Goal: Task Accomplishment & Management: Use online tool/utility

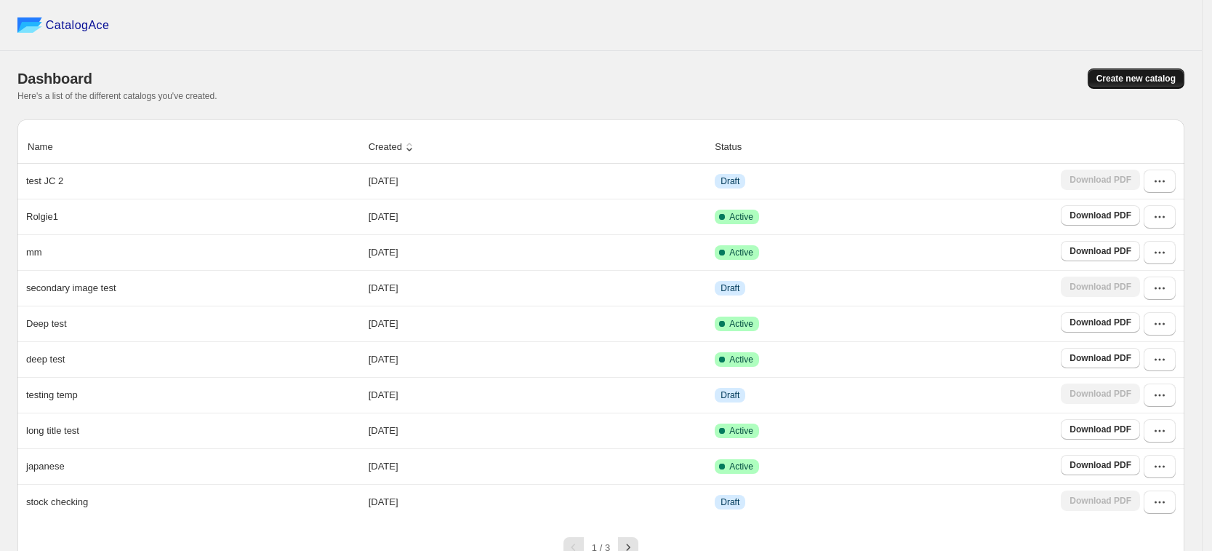
click at [1116, 79] on span "Create new catalog" at bounding box center [1136, 79] width 79 height 12
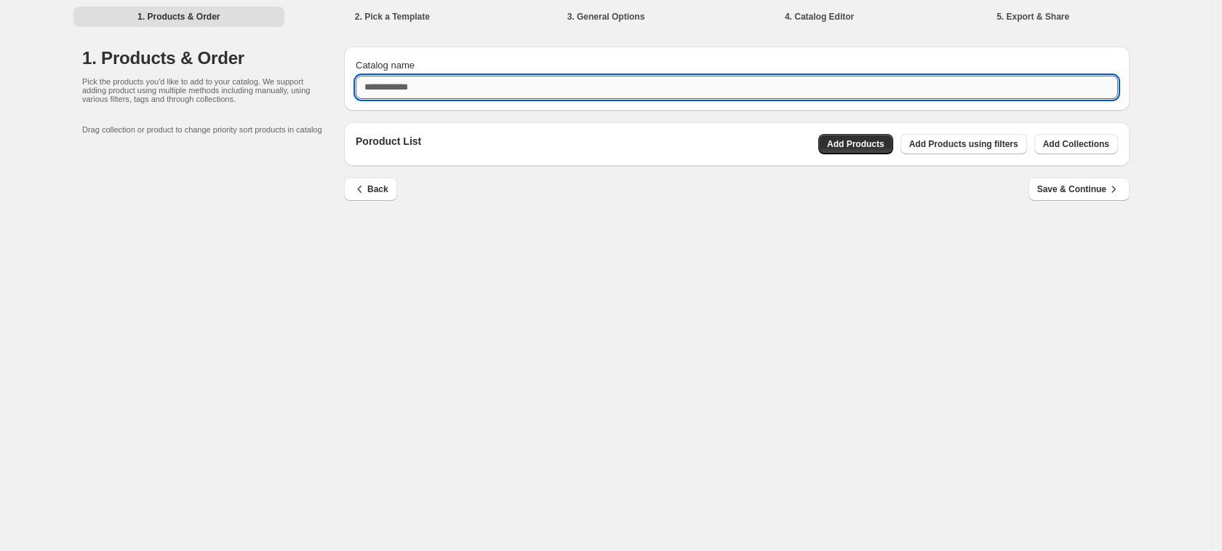
click at [513, 87] on input "Catalog name" at bounding box center [737, 87] width 762 height 23
type input "*"
type input "**********"
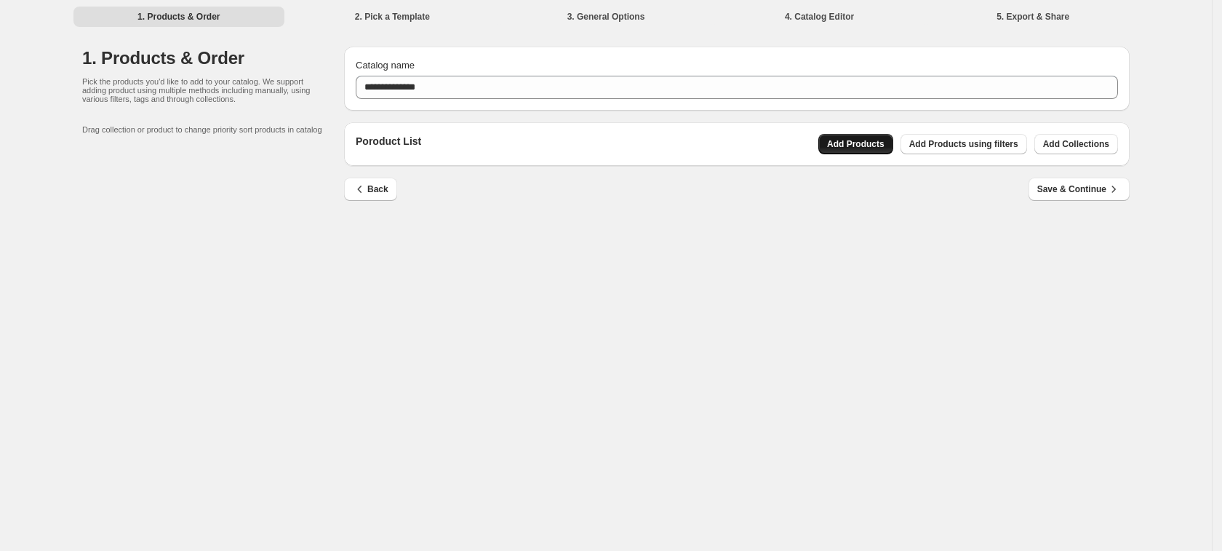
click at [870, 145] on span "Add Products" at bounding box center [855, 144] width 57 height 12
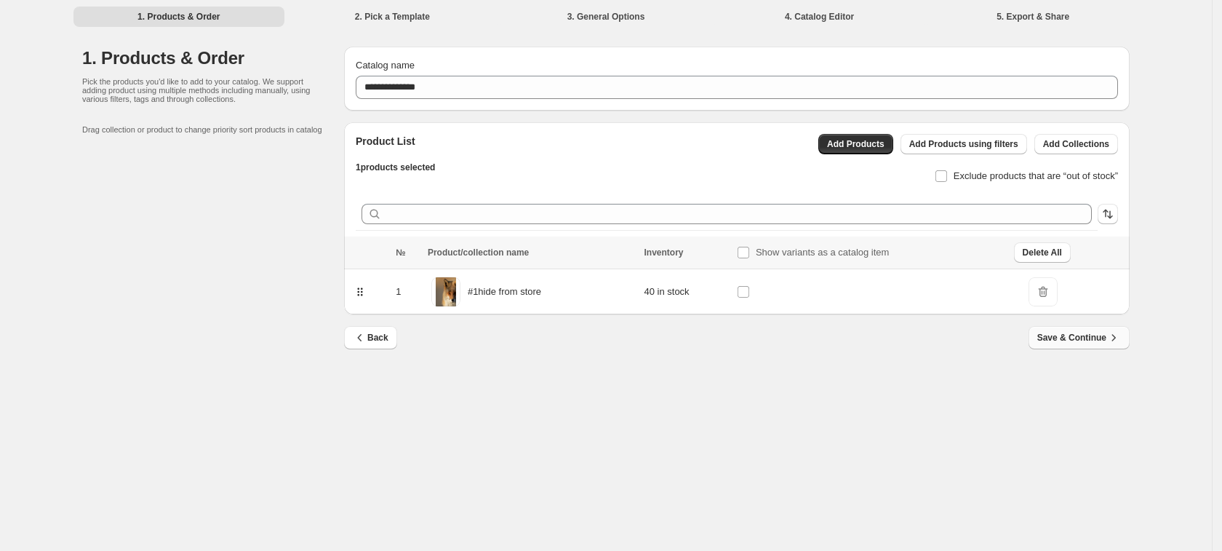
click at [1057, 343] on span "Save & Continue" at bounding box center [1079, 337] width 84 height 15
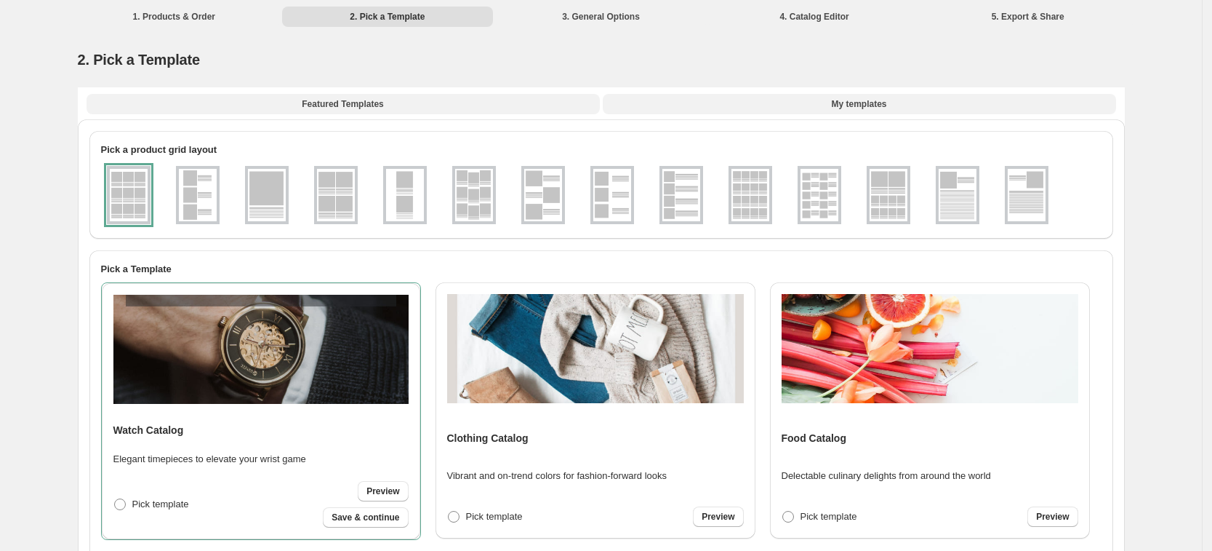
click at [832, 104] on button "My templates" at bounding box center [859, 104] width 513 height 20
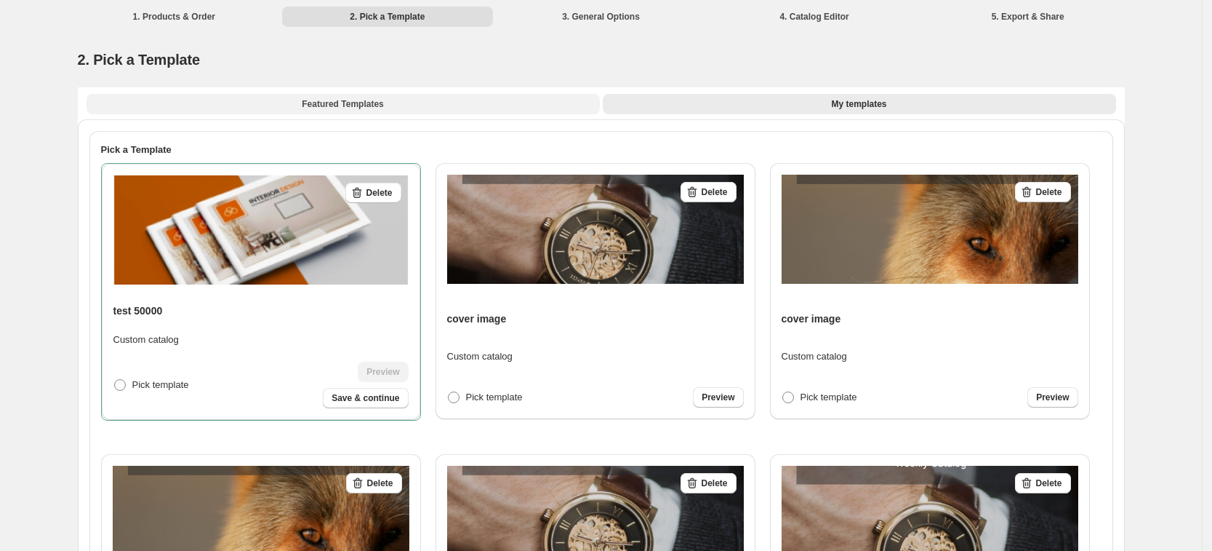
click at [458, 102] on button "Featured Templates" at bounding box center [343, 104] width 513 height 20
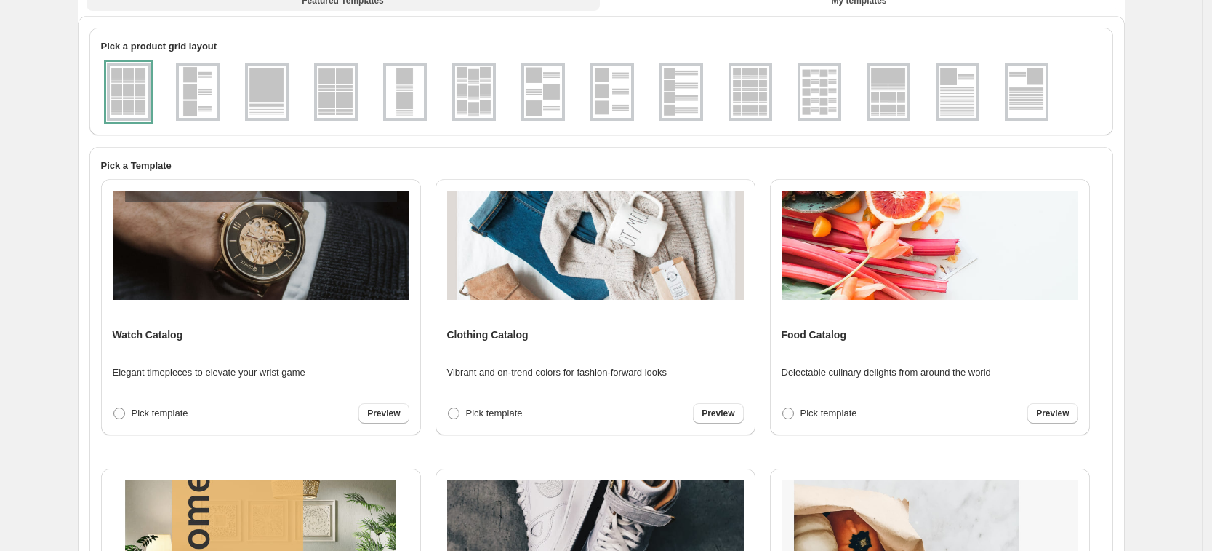
scroll to position [273, 0]
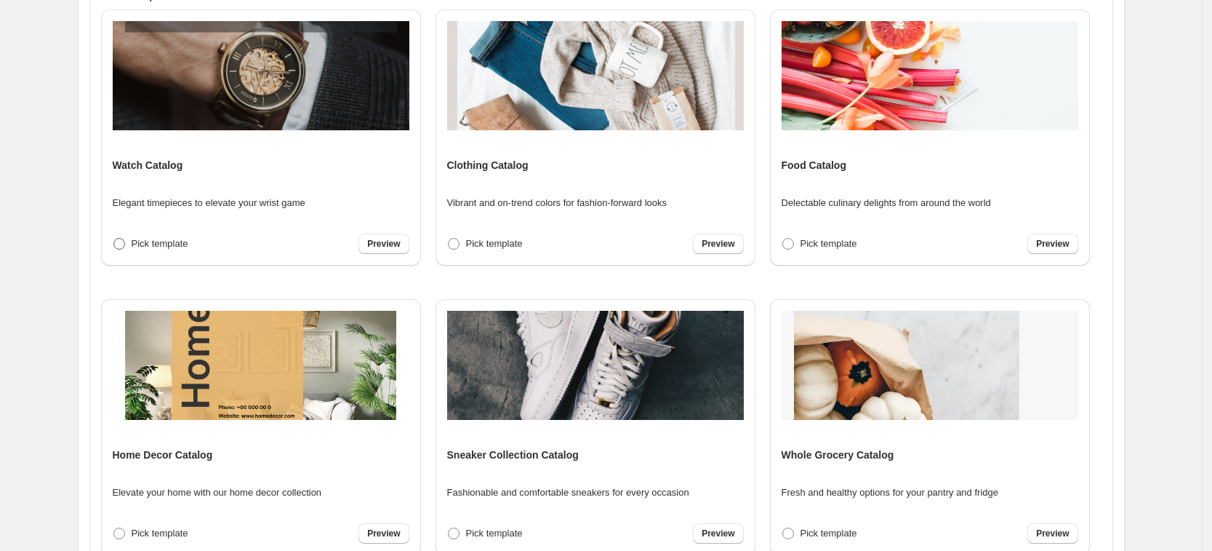
click at [151, 241] on span "Pick template" at bounding box center [160, 243] width 57 height 11
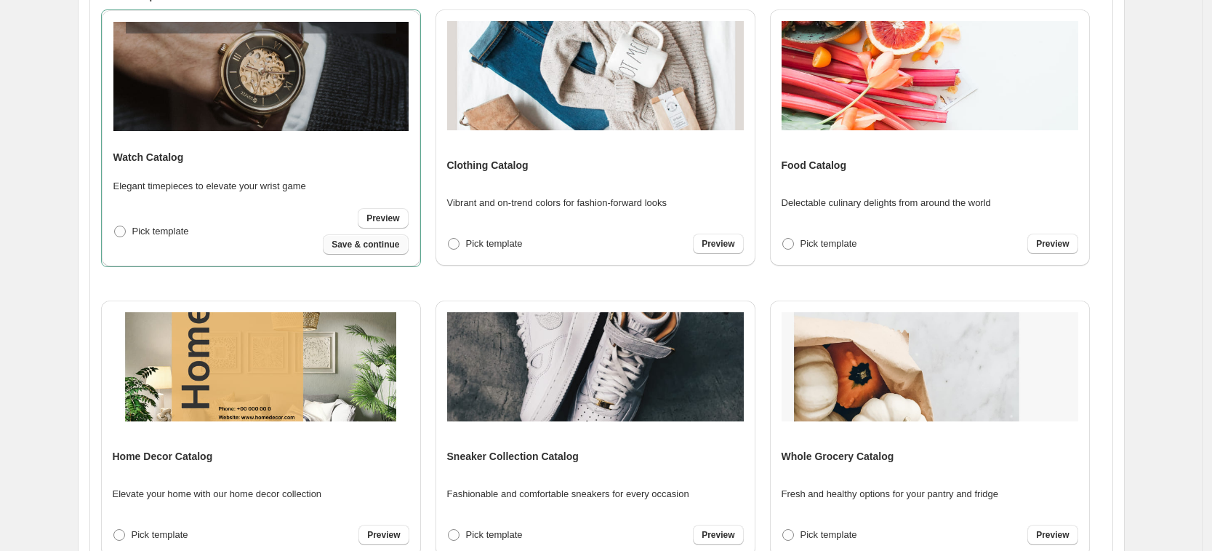
click at [377, 247] on span "Save & continue" at bounding box center [366, 245] width 68 height 12
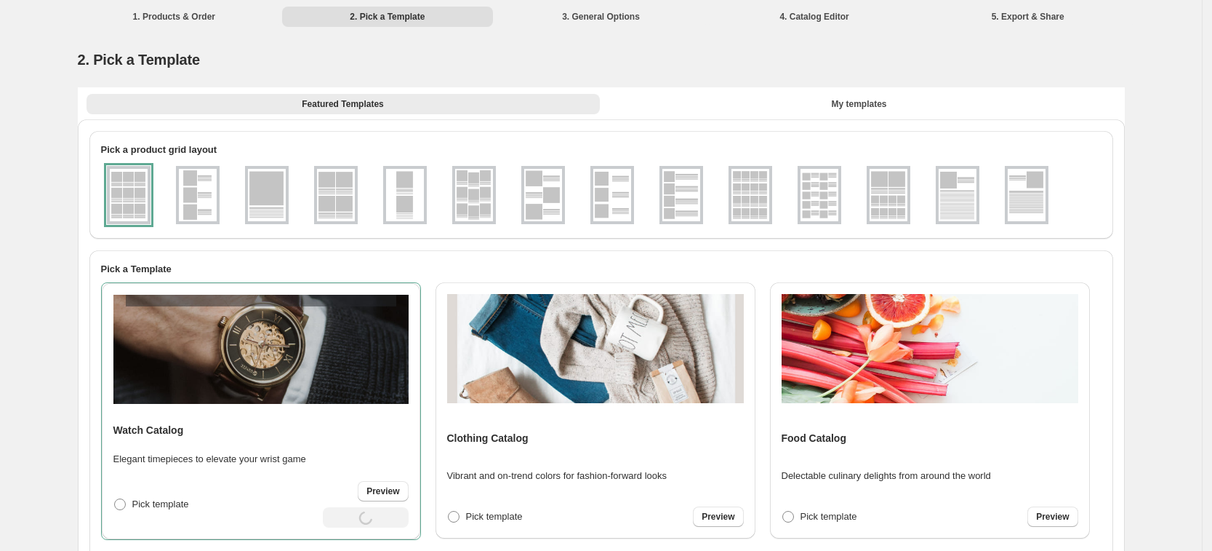
select select "**********"
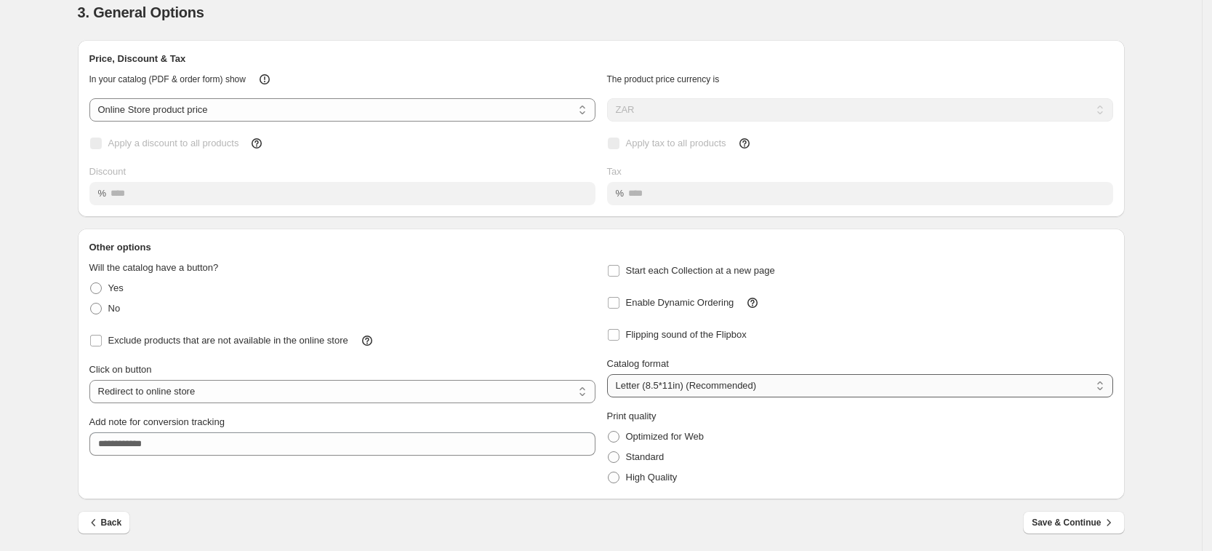
scroll to position [49, 0]
click at [1046, 502] on div "Back Save & Continue" at bounding box center [595, 514] width 1059 height 35
click at [1053, 516] on div "Back Save & Continue" at bounding box center [595, 514] width 1059 height 35
click at [1063, 519] on span "Save & Continue" at bounding box center [1074, 520] width 84 height 15
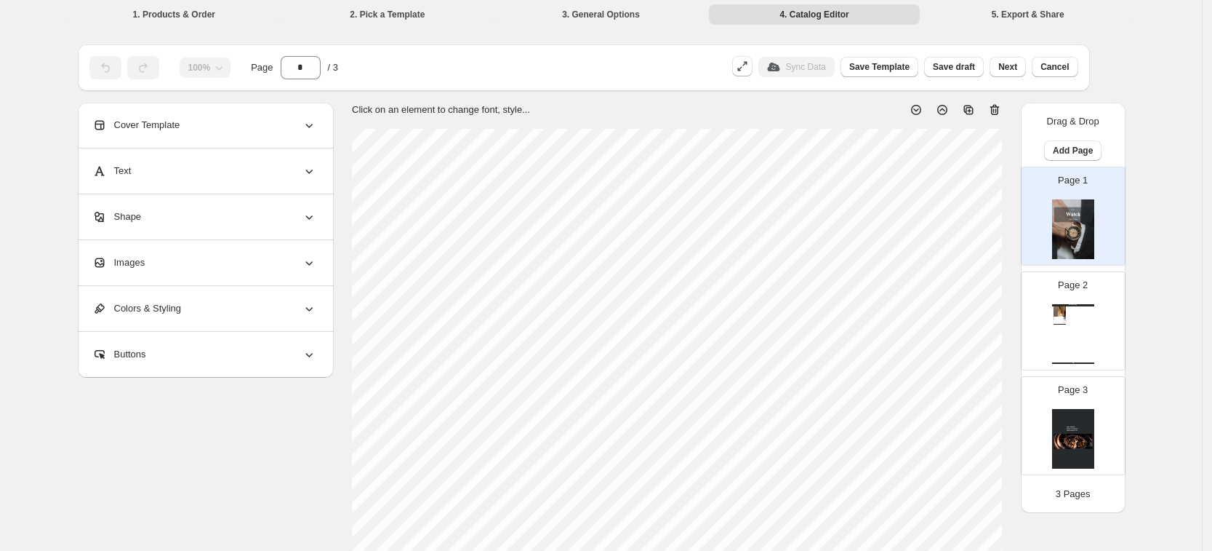
scroll to position [0, 0]
click at [825, 65] on div "Sync Data" at bounding box center [797, 69] width 76 height 20
click at [222, 185] on div "Text" at bounding box center [204, 173] width 224 height 45
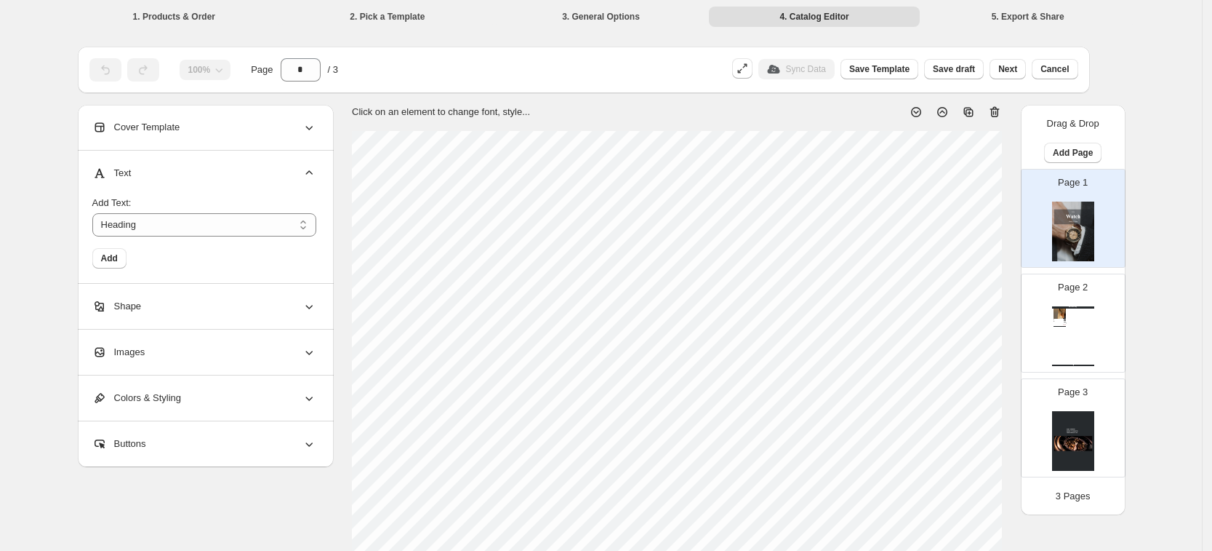
click at [1081, 319] on div "Watch Catalog #1hide from store Stock Quantity: 40 SKU: null Weight: 0 Tags: Br…" at bounding box center [1073, 336] width 42 height 60
type input "*"
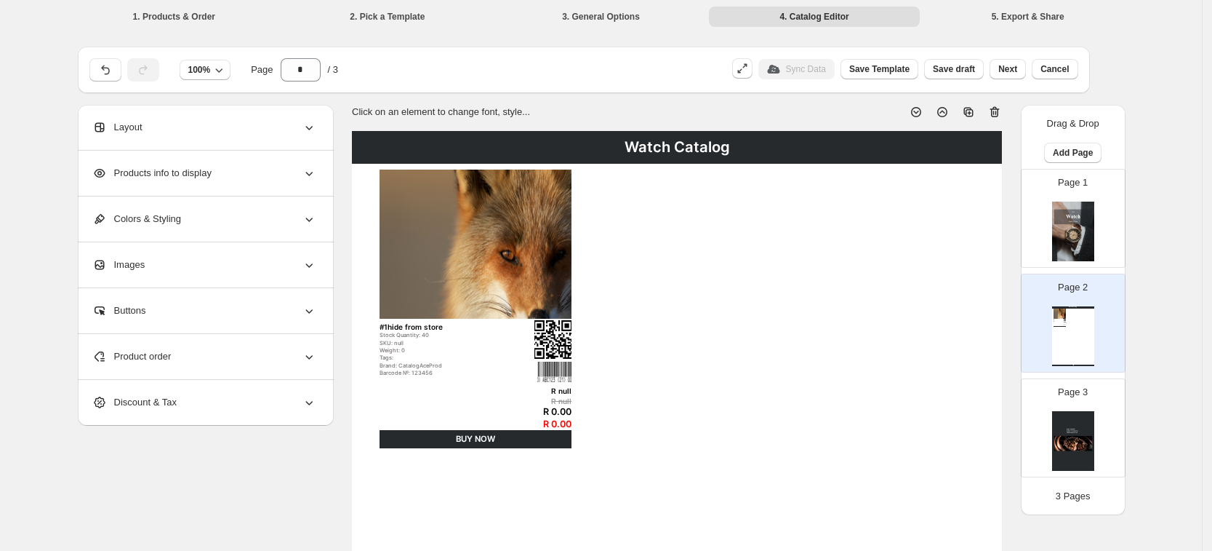
click at [207, 172] on span "Products info to display" at bounding box center [151, 173] width 119 height 15
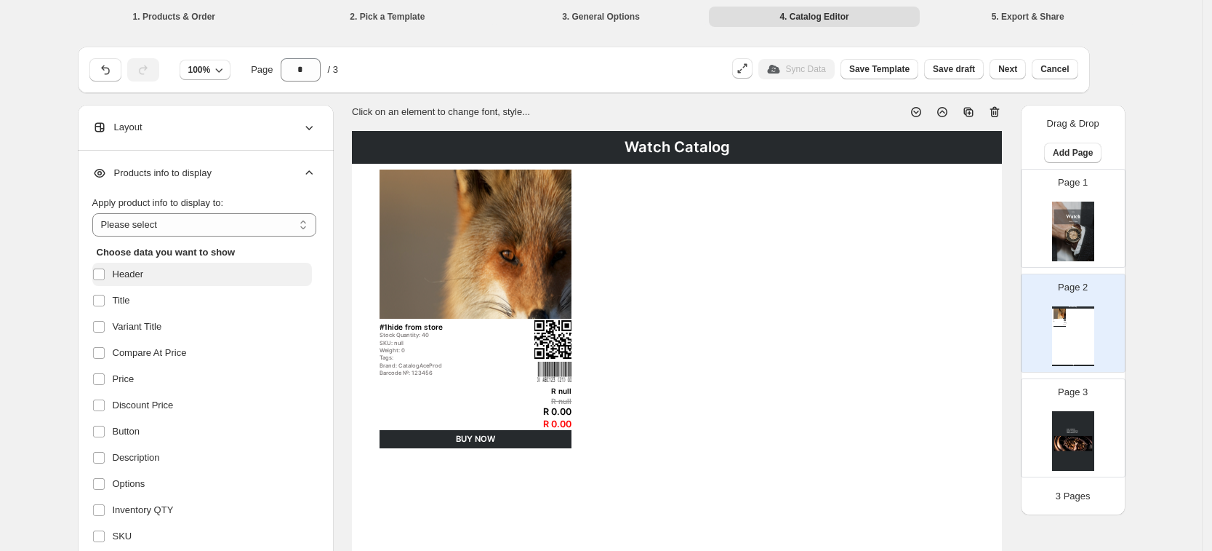
click at [144, 274] on span "Header" at bounding box center [128, 274] width 31 height 15
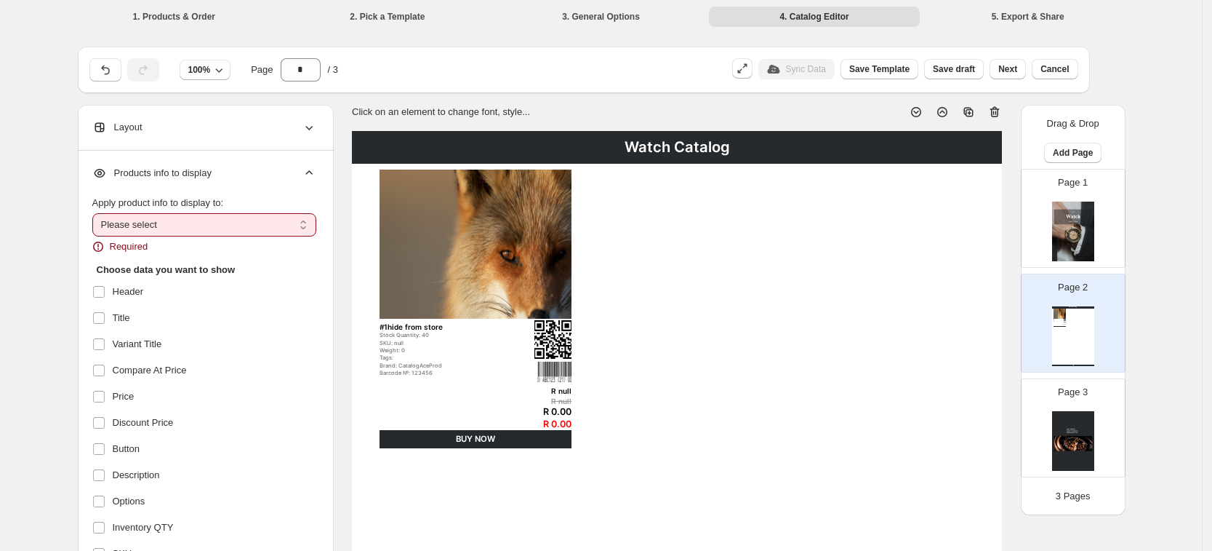
click at [209, 224] on select "**********" at bounding box center [204, 224] width 224 height 23
select select "*********"
click at [97, 213] on select "**********" at bounding box center [204, 224] width 224 height 23
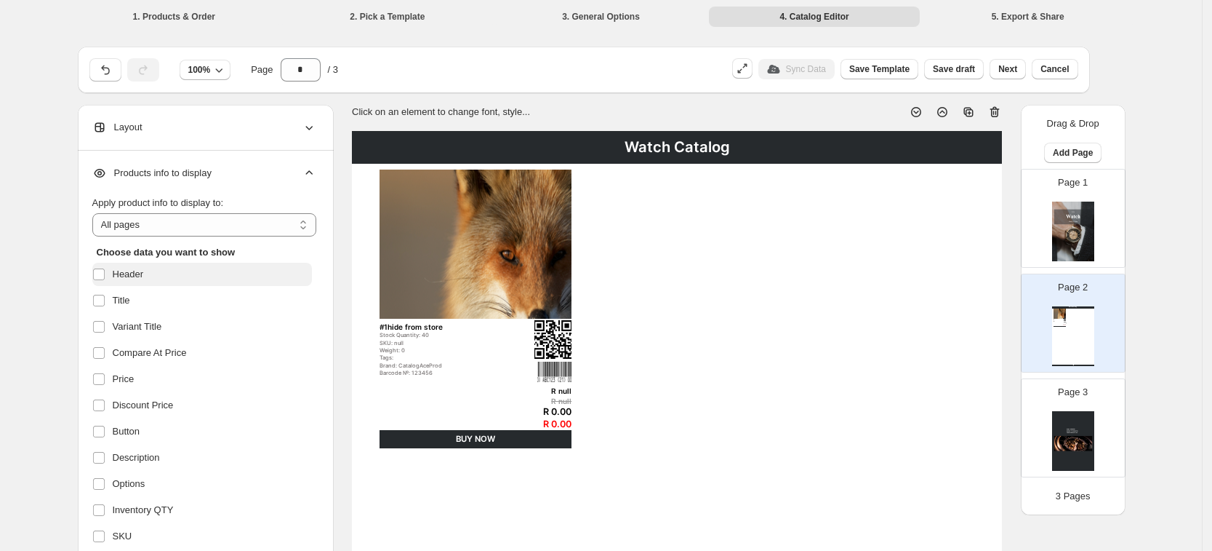
click at [174, 280] on label "Header" at bounding box center [202, 274] width 220 height 23
click at [1079, 404] on div "Page 3" at bounding box center [1068, 421] width 92 height 97
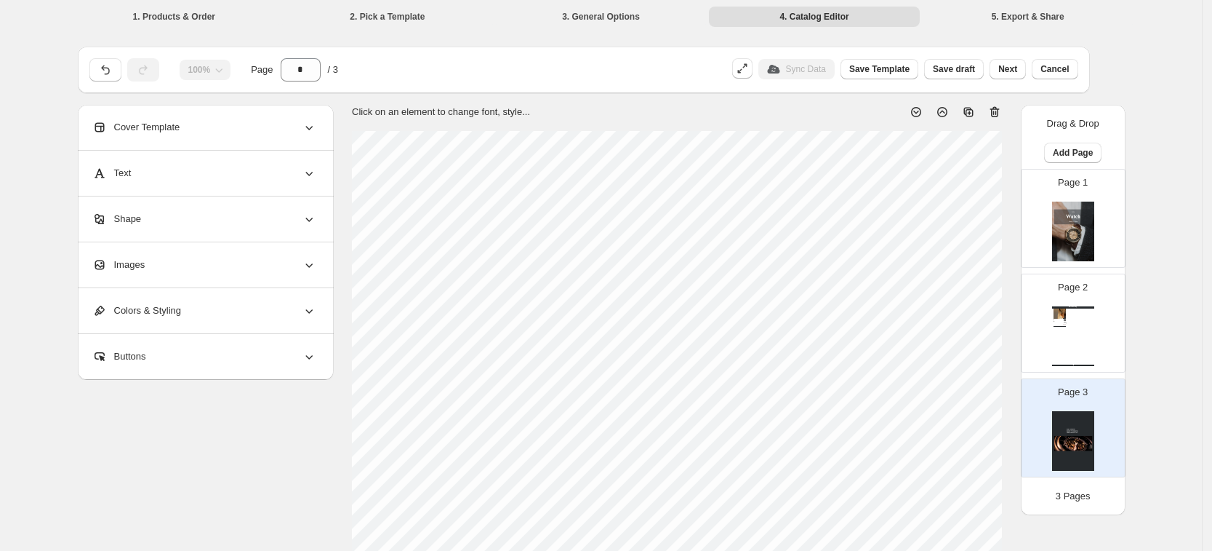
click at [1059, 313] on img at bounding box center [1060, 312] width 12 height 9
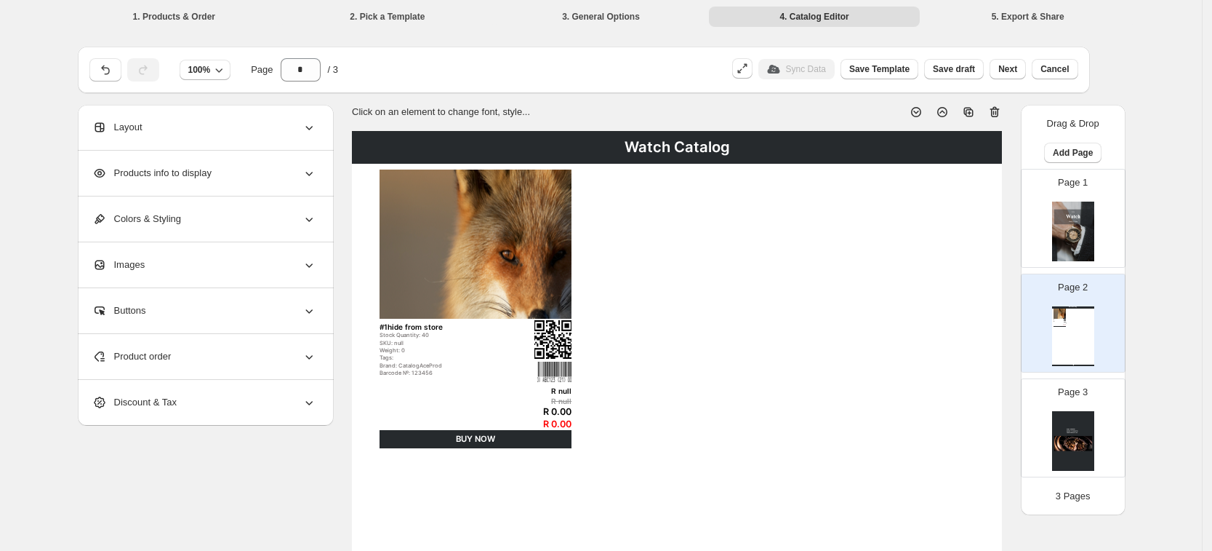
click at [833, 69] on div "Sync Data" at bounding box center [797, 69] width 76 height 20
click at [1069, 250] on img at bounding box center [1073, 231] width 42 height 60
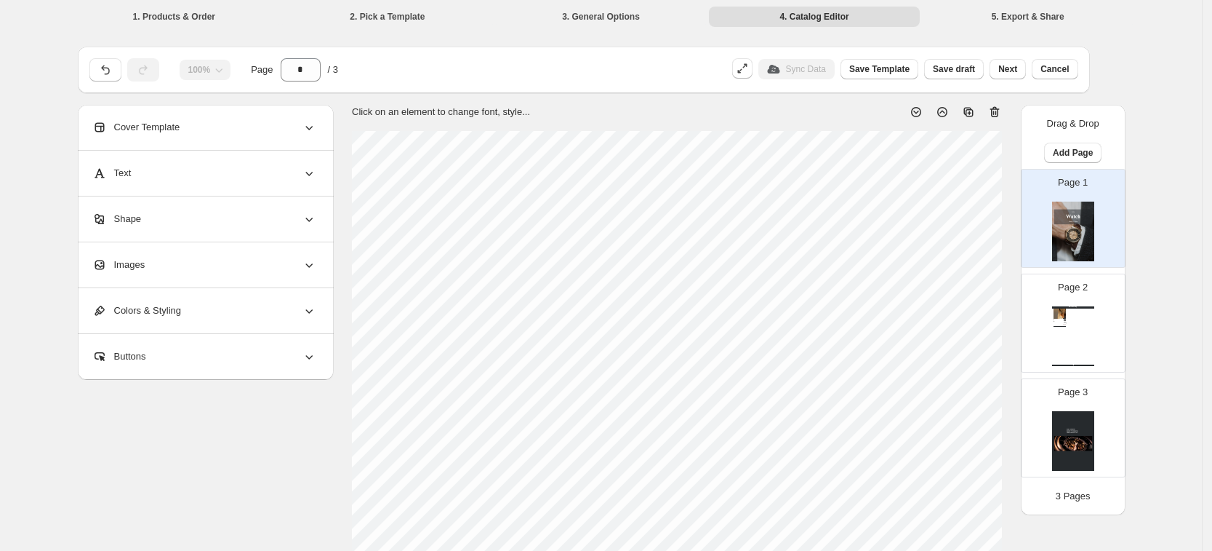
click at [1081, 310] on div "Watch Catalog #1hide from store Stock Quantity: 40 SKU: null Weight: 0 Tags: Br…" at bounding box center [1073, 336] width 42 height 60
type input "*"
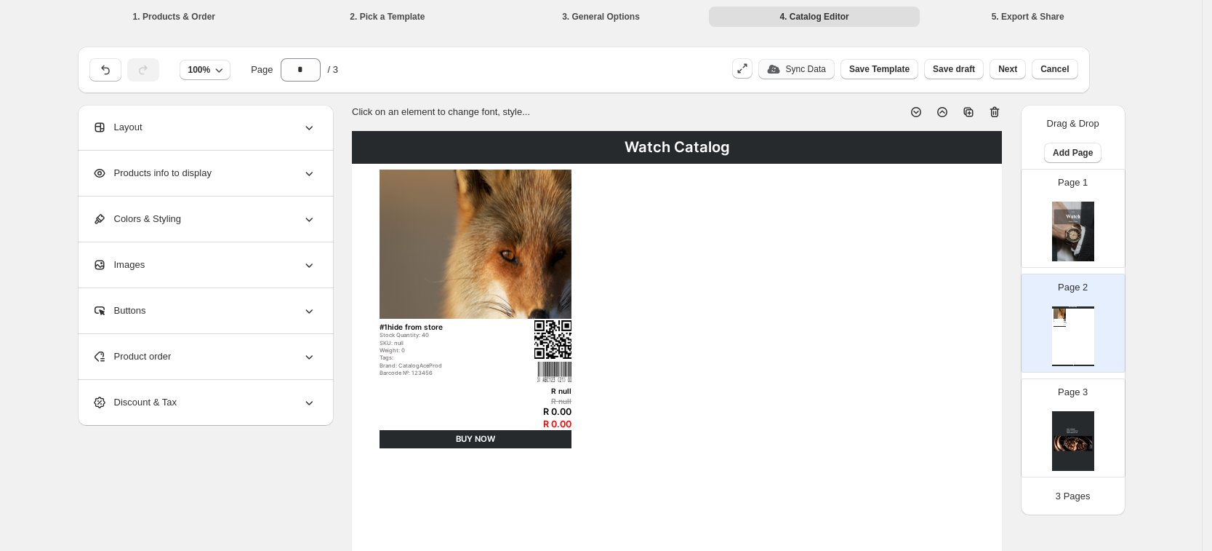
click at [799, 72] on div "Sync Data" at bounding box center [796, 69] width 59 height 12
